Goal: Transaction & Acquisition: Purchase product/service

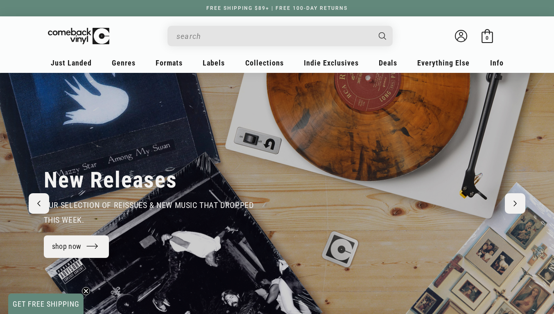
click at [241, 35] on input "When autocomplete results are available use up and down arrows to review and en…" at bounding box center [274, 36] width 194 height 17
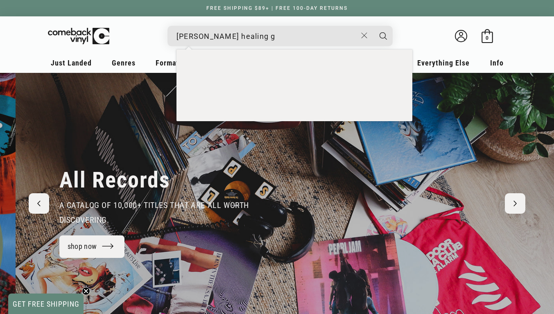
scroll to position [0, 1109]
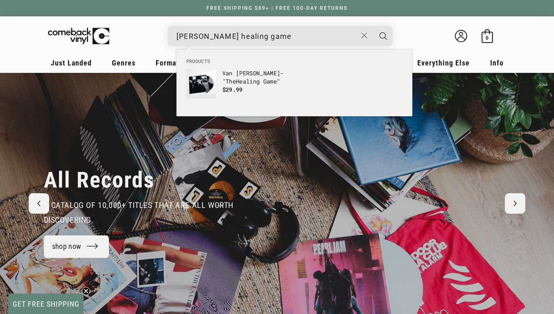
type input "[PERSON_NAME] healing game"
click at [373, 26] on button "Search" at bounding box center [383, 36] width 20 height 20
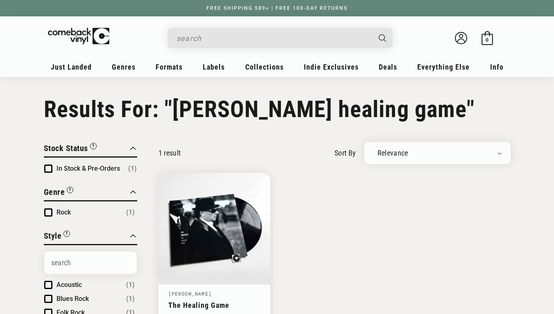
type input "[PERSON_NAME] healing game"
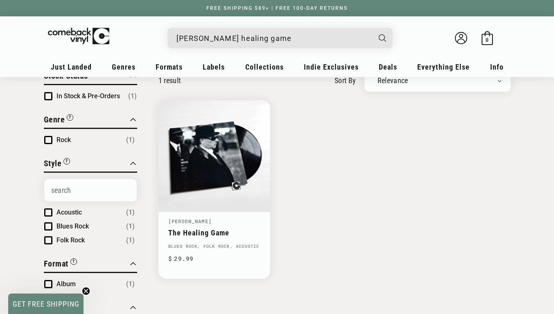
scroll to position [72, 0]
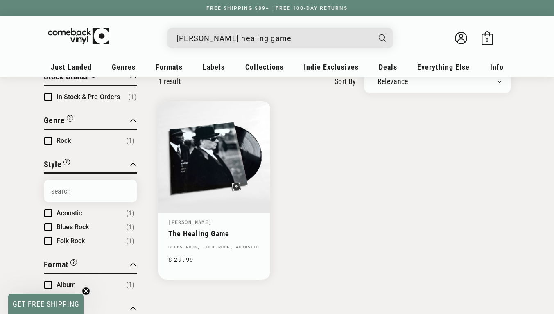
click at [227, 229] on link "The Healing Game" at bounding box center [214, 233] width 92 height 9
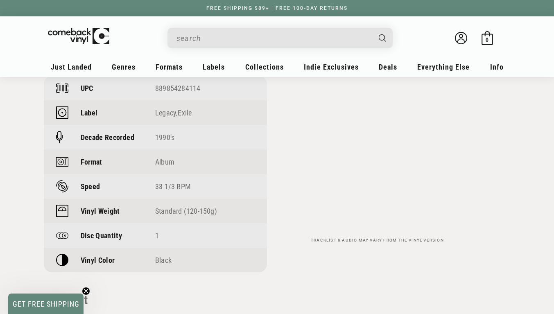
scroll to position [609, 0]
